Goal: Task Accomplishment & Management: Use online tool/utility

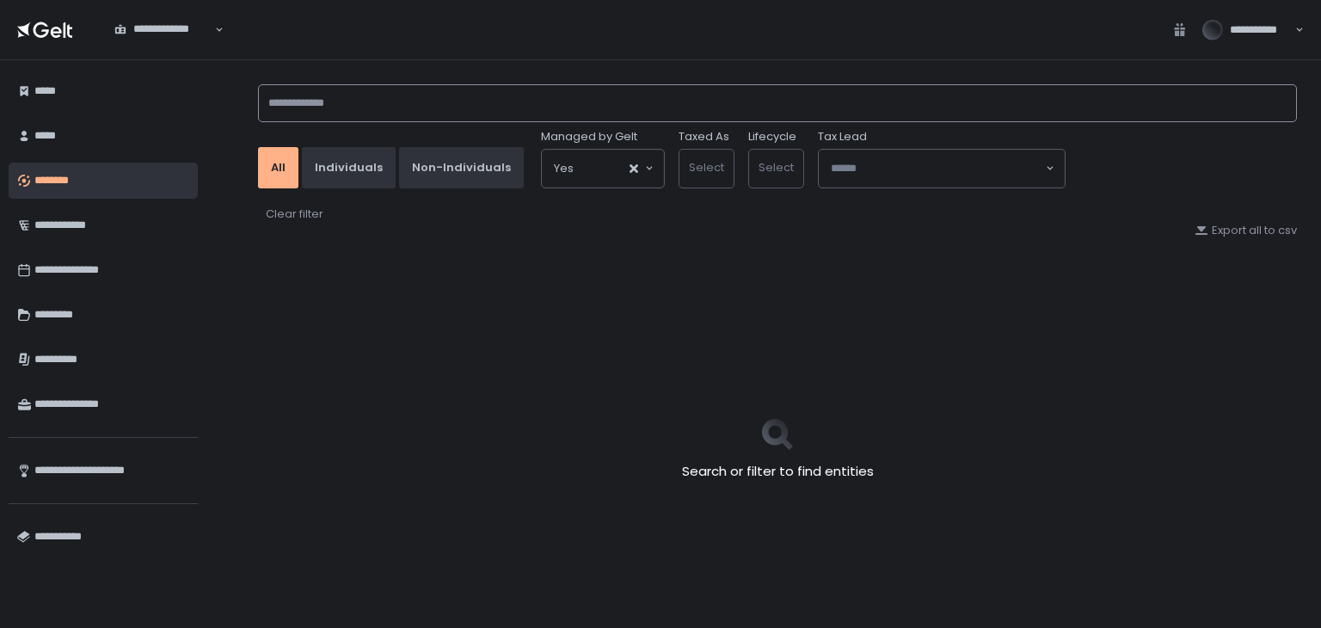
click at [354, 99] on input at bounding box center [777, 103] width 1039 height 38
type input "*********"
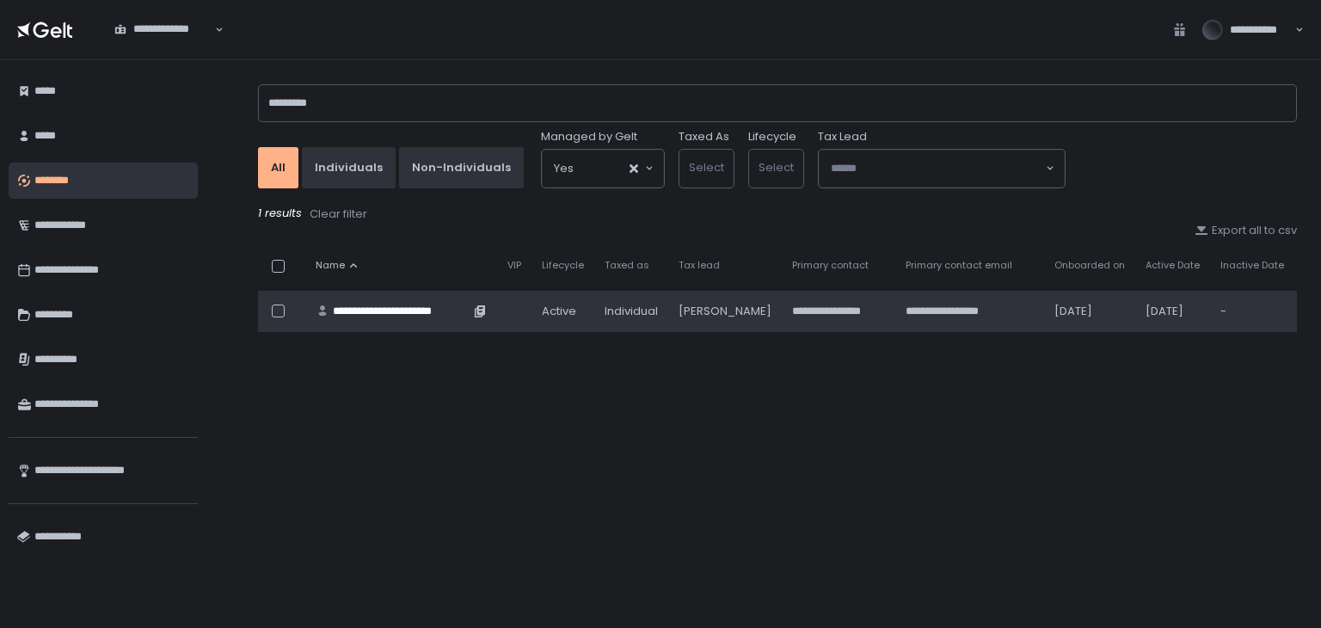
click at [351, 306] on div "**********" at bounding box center [401, 311] width 137 height 15
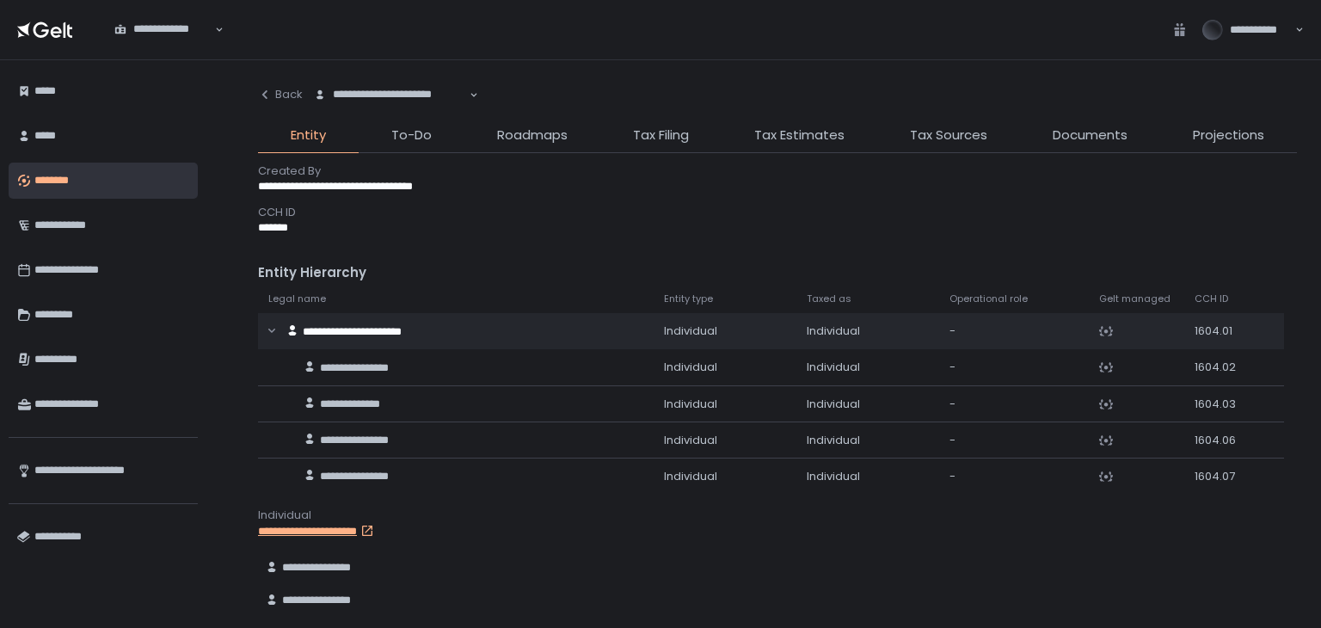
click at [630, 134] on li "Tax Filing" at bounding box center [660, 140] width 121 height 28
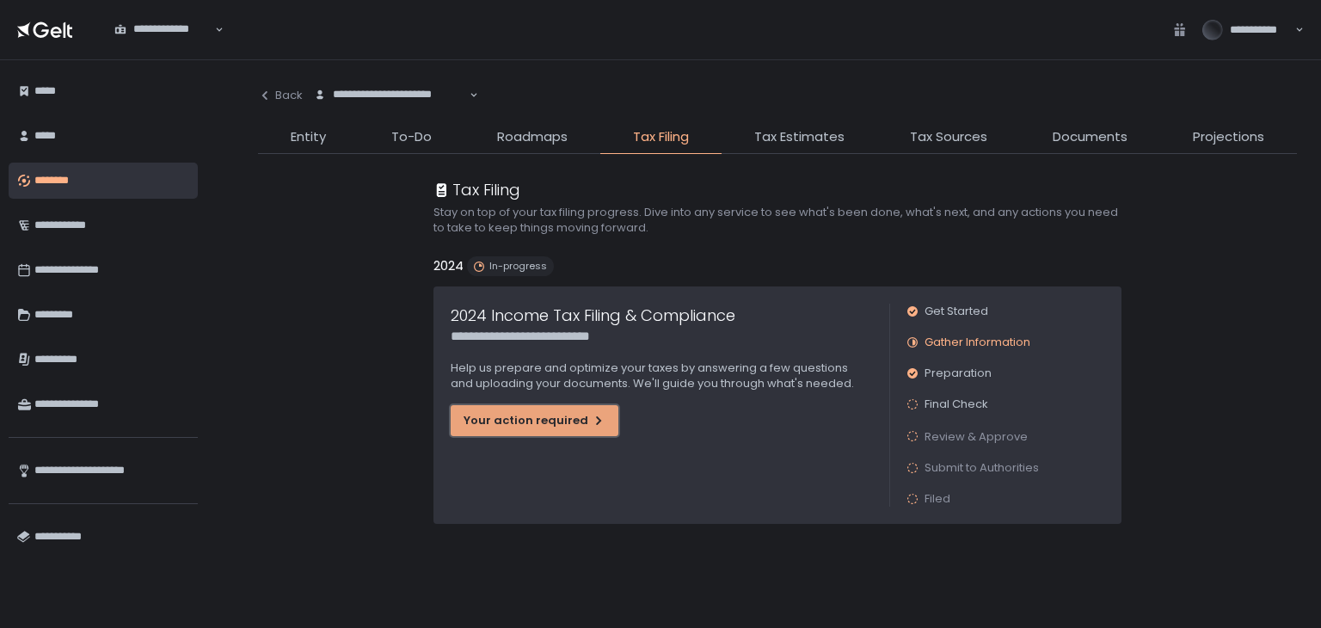
click at [563, 417] on div "Your action required" at bounding box center [535, 420] width 142 height 15
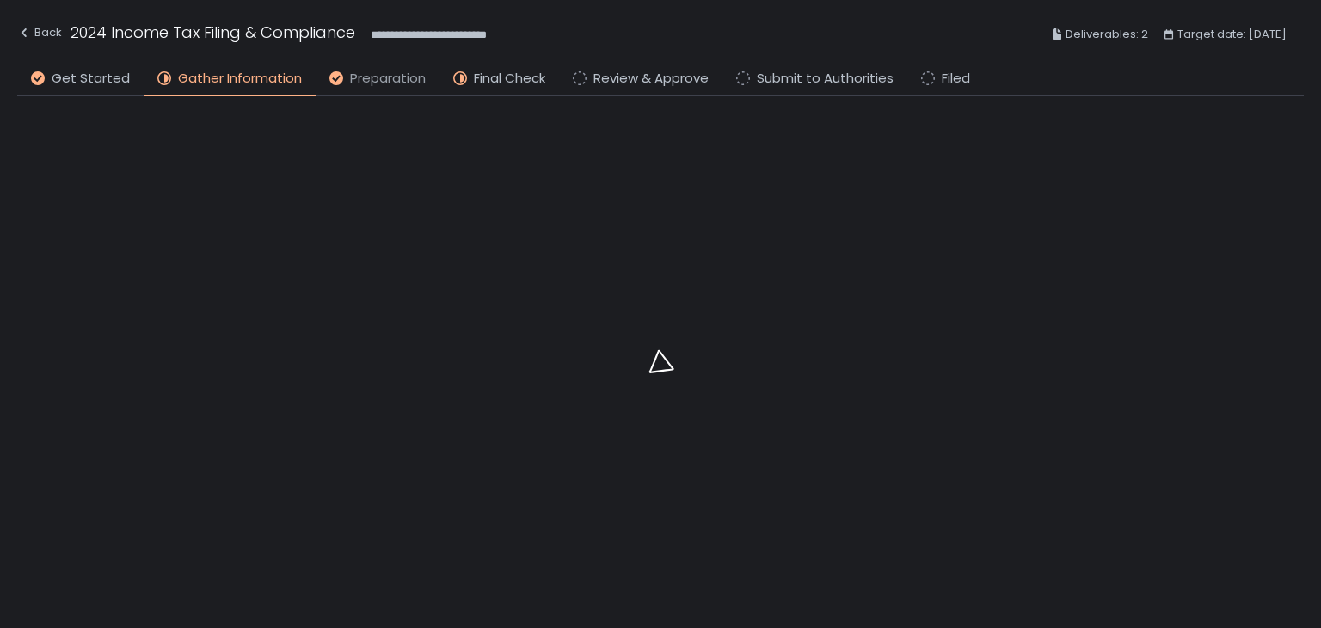
click at [350, 78] on span "Preparation" at bounding box center [388, 79] width 76 height 20
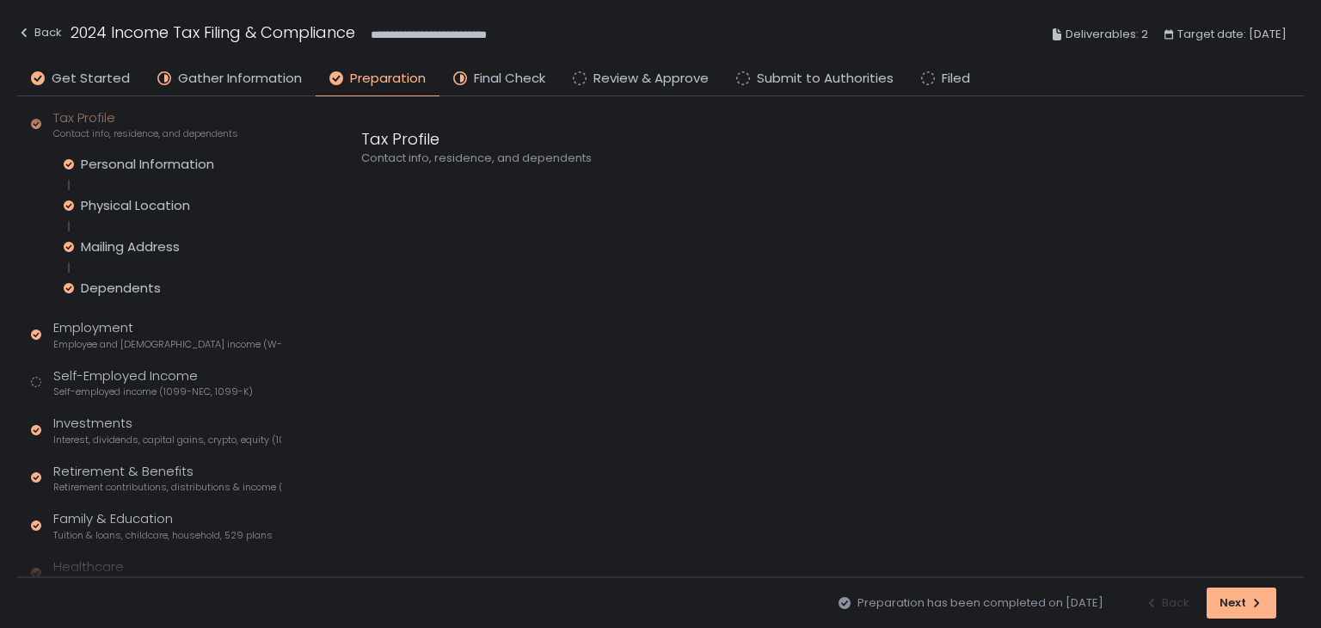
scroll to position [313, 0]
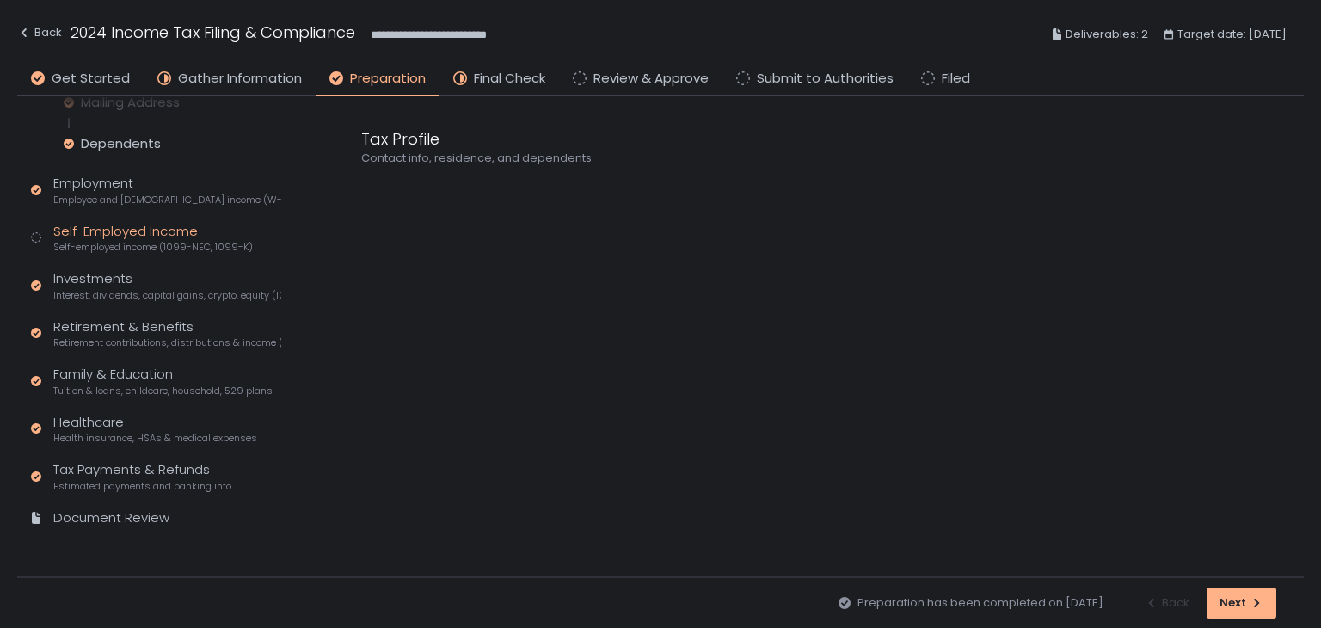
click at [153, 246] on span "Self-employed income (1099-NEC, 1099-K)" at bounding box center [153, 247] width 200 height 13
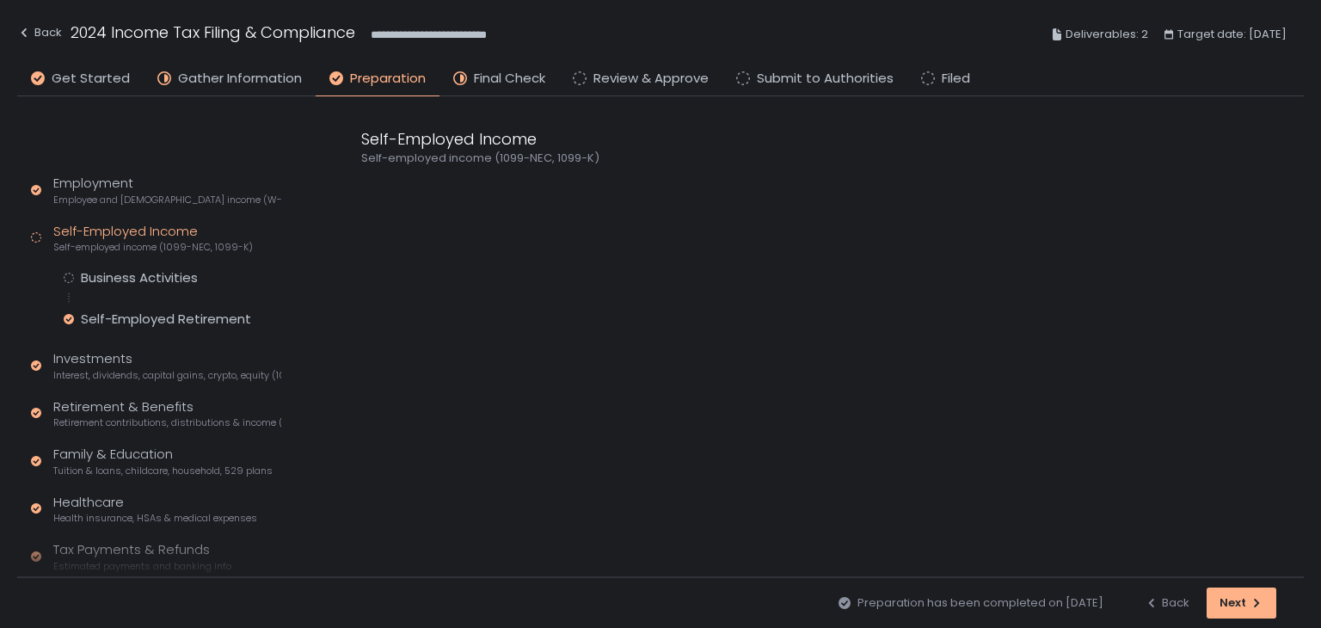
scroll to position [151, 0]
click at [146, 271] on div "Business Activities" at bounding box center [139, 277] width 117 height 17
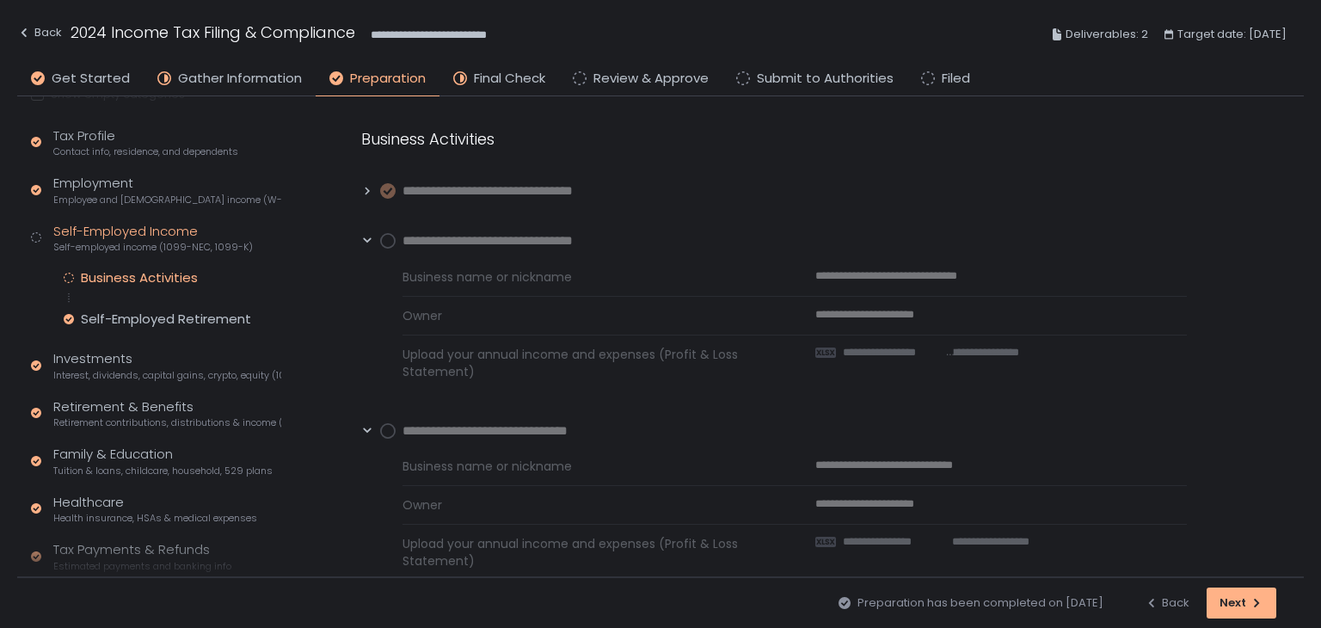
click at [385, 241] on circle at bounding box center [388, 241] width 14 height 14
click at [365, 237] on icon at bounding box center [367, 241] width 12 height 12
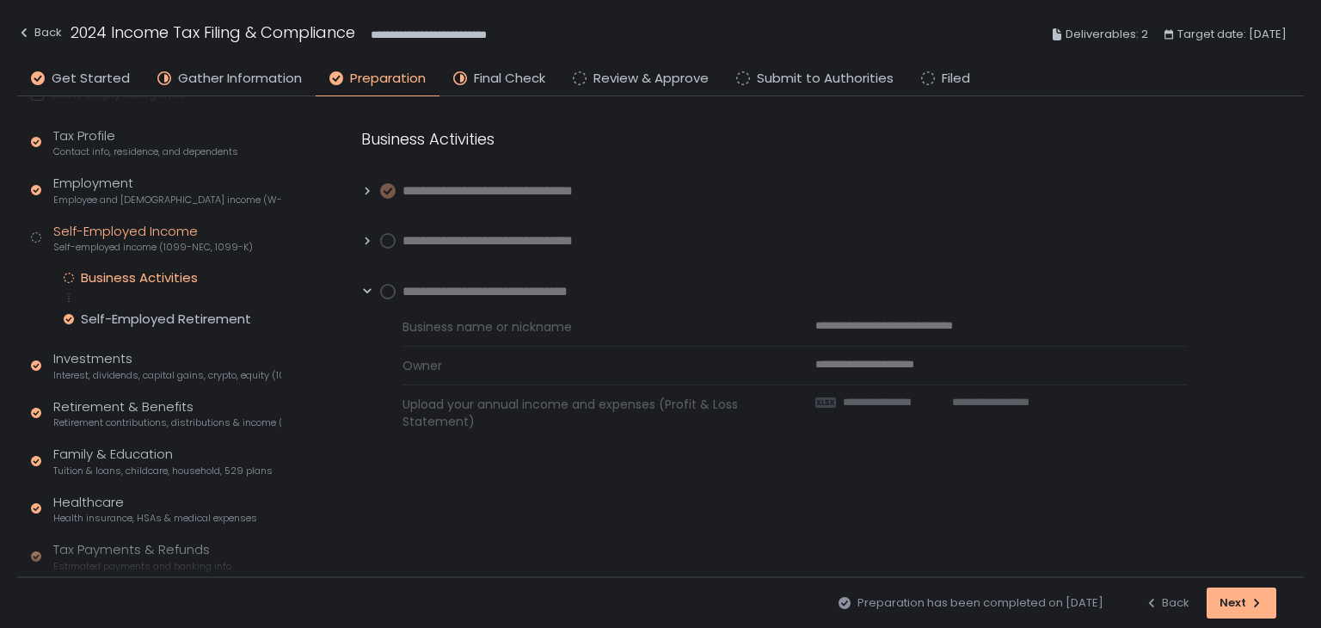
click at [365, 288] on icon at bounding box center [367, 292] width 12 height 12
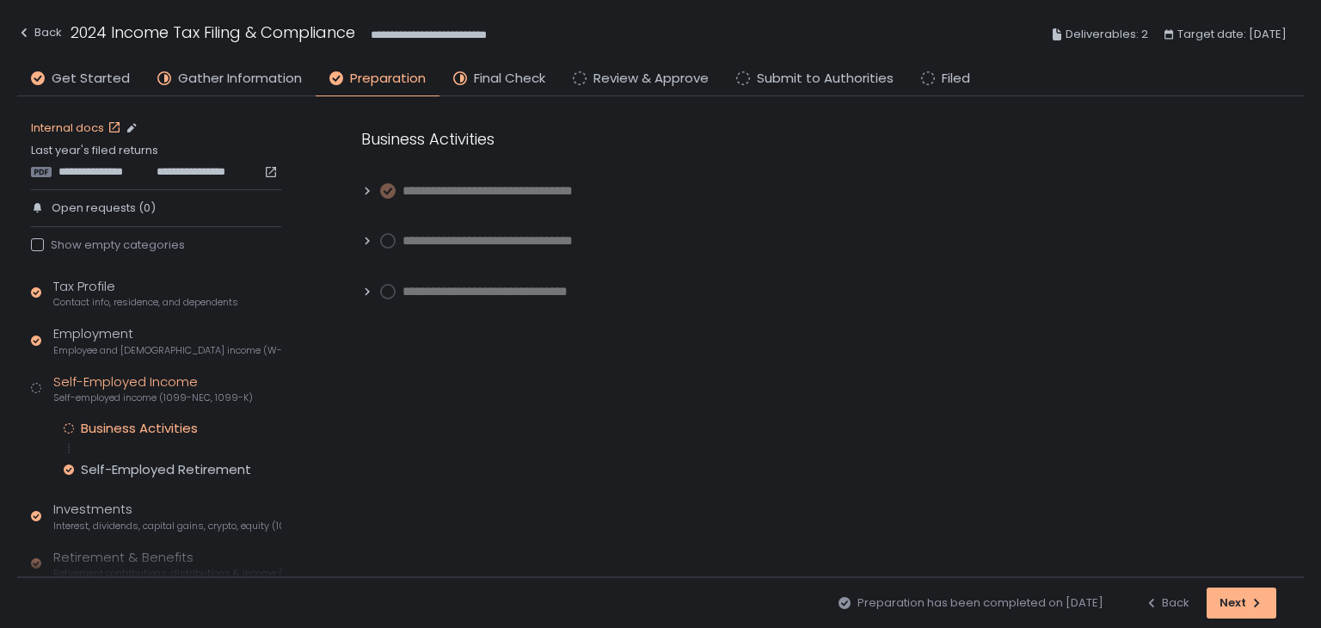
click at [76, 125] on link "Internal docs" at bounding box center [78, 127] width 94 height 15
click at [109, 168] on span "**********" at bounding box center [102, 171] width 88 height 15
click at [89, 127] on link "Internal docs" at bounding box center [78, 127] width 94 height 15
